Goal: Task Accomplishment & Management: Manage account settings

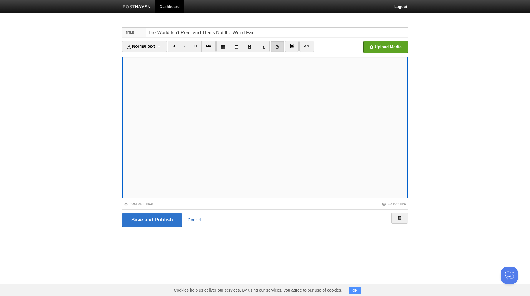
click at [191, 221] on link "Cancel" at bounding box center [194, 219] width 13 height 5
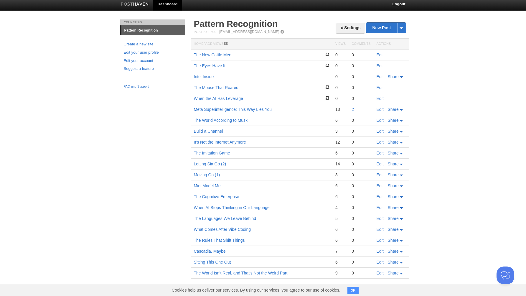
scroll to position [3, 0]
click at [208, 240] on link "The Rules That Shift Things" at bounding box center [219, 240] width 51 height 5
click at [392, 239] on span "Share" at bounding box center [393, 240] width 11 height 5
click at [378, 240] on link "Edit" at bounding box center [380, 240] width 7 height 5
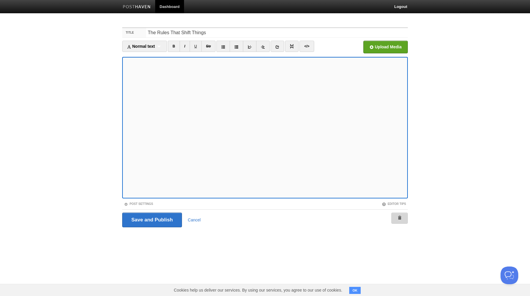
click at [400, 217] on span at bounding box center [400, 218] width 4 height 4
